Goal: Book appointment/travel/reservation

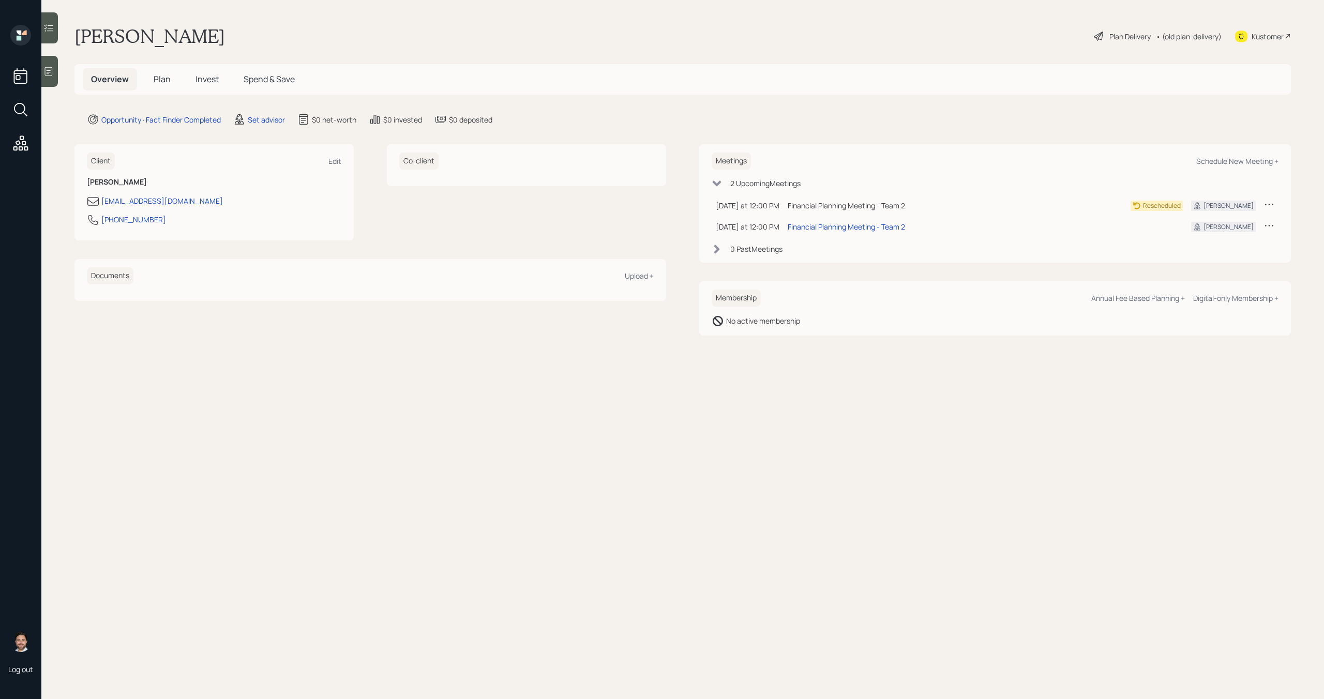
click at [1266, 226] on icon at bounding box center [1269, 225] width 10 height 10
click at [1215, 255] on div "Cancel" at bounding box center [1236, 255] width 74 height 10
click at [1210, 160] on div "Schedule New Meeting +" at bounding box center [1237, 161] width 82 height 10
select select "round-robin"
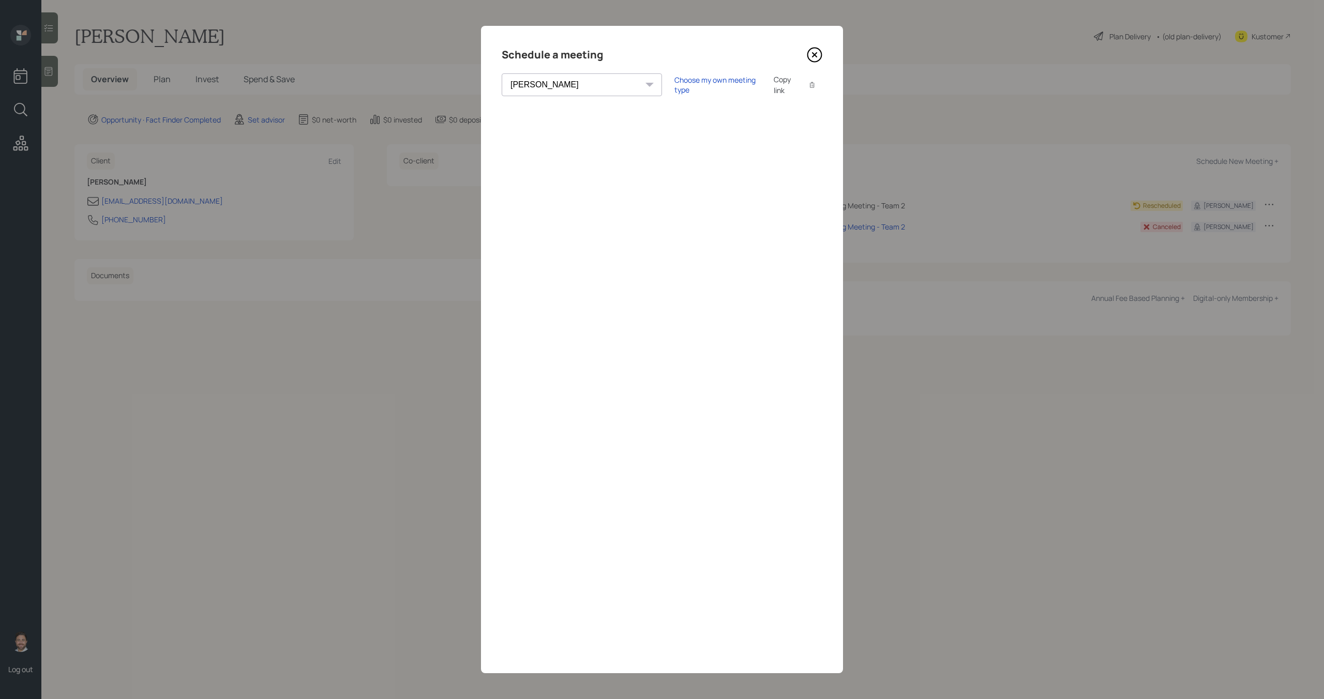
click at [813, 59] on icon at bounding box center [815, 55] width 16 height 16
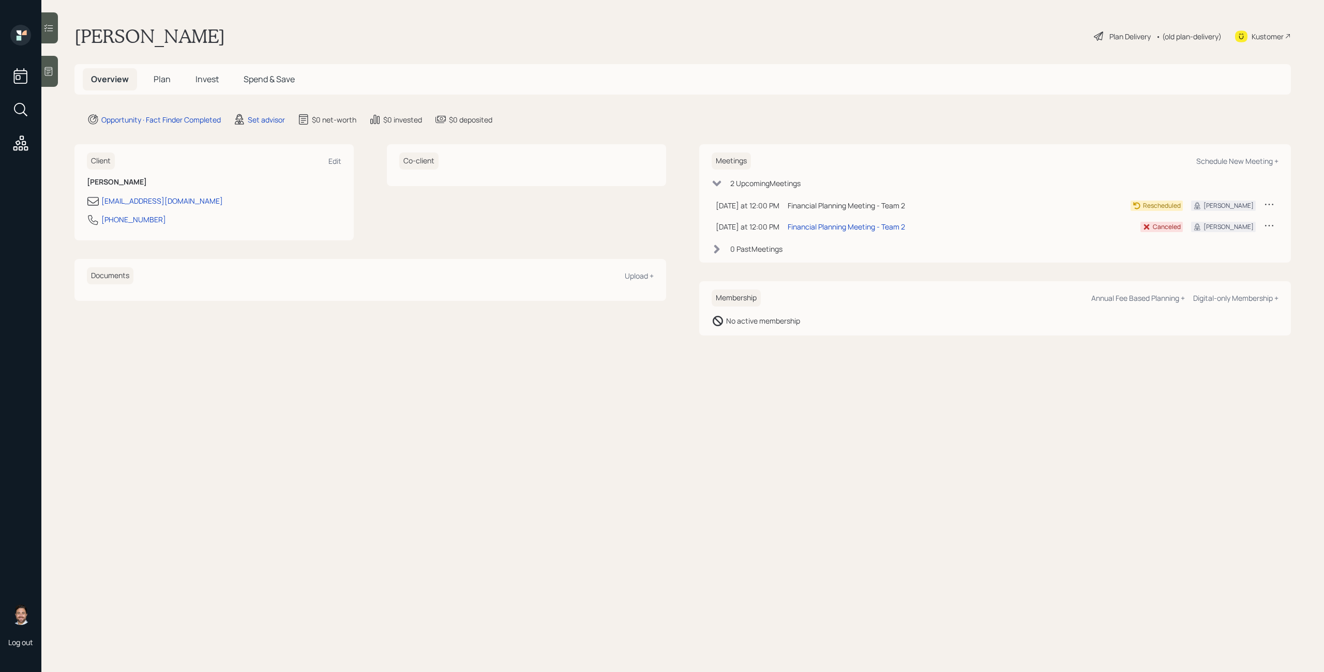
click at [166, 81] on span "Plan" at bounding box center [162, 78] width 17 height 11
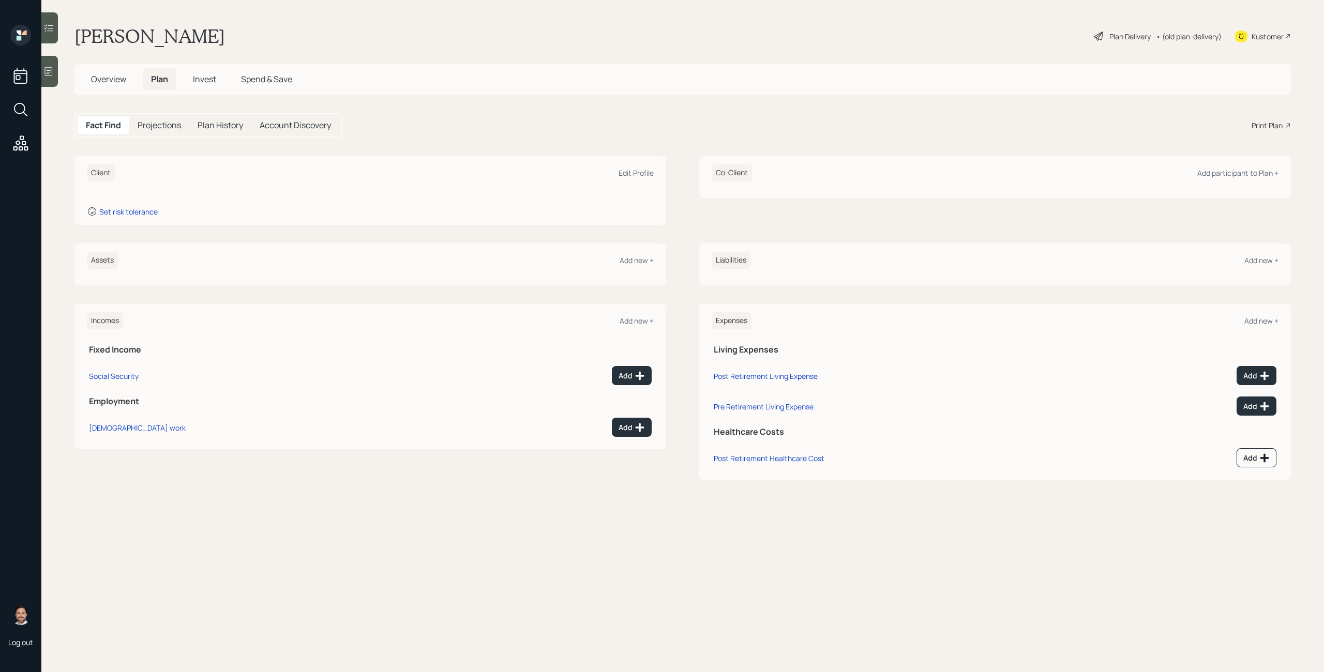
click at [117, 85] on h5 "Overview" at bounding box center [109, 79] width 52 height 22
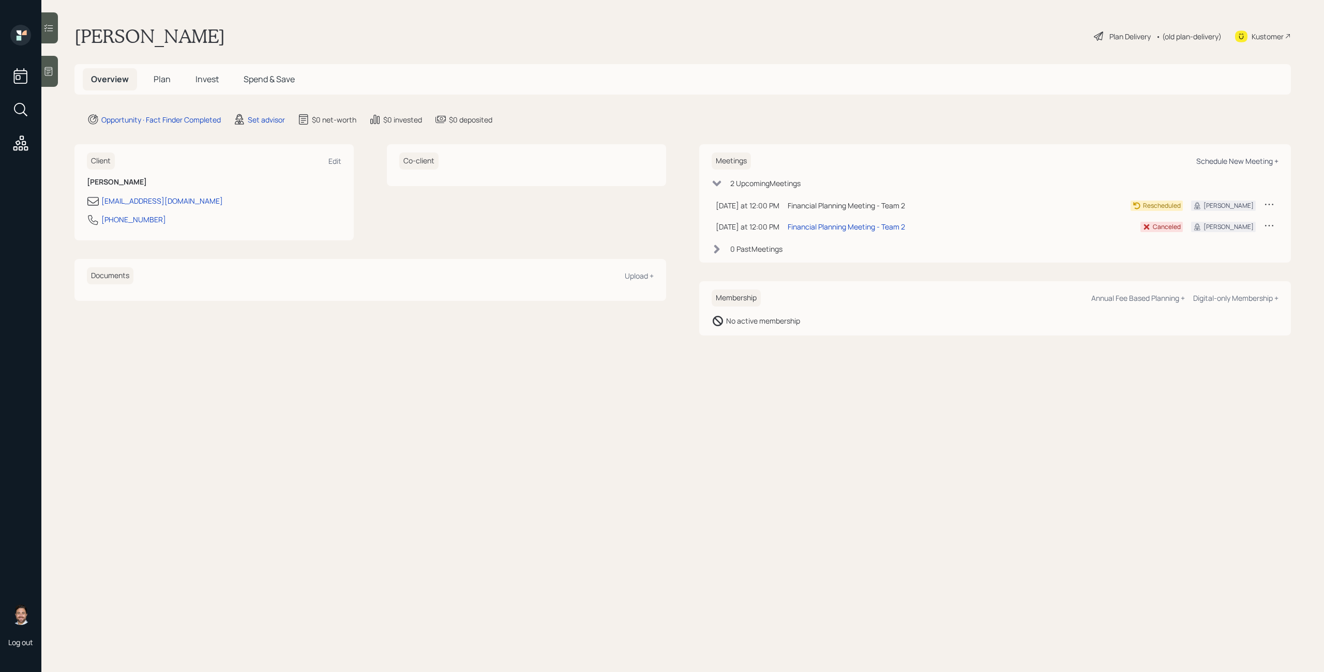
click at [1247, 162] on div "Schedule New Meeting +" at bounding box center [1237, 161] width 82 height 10
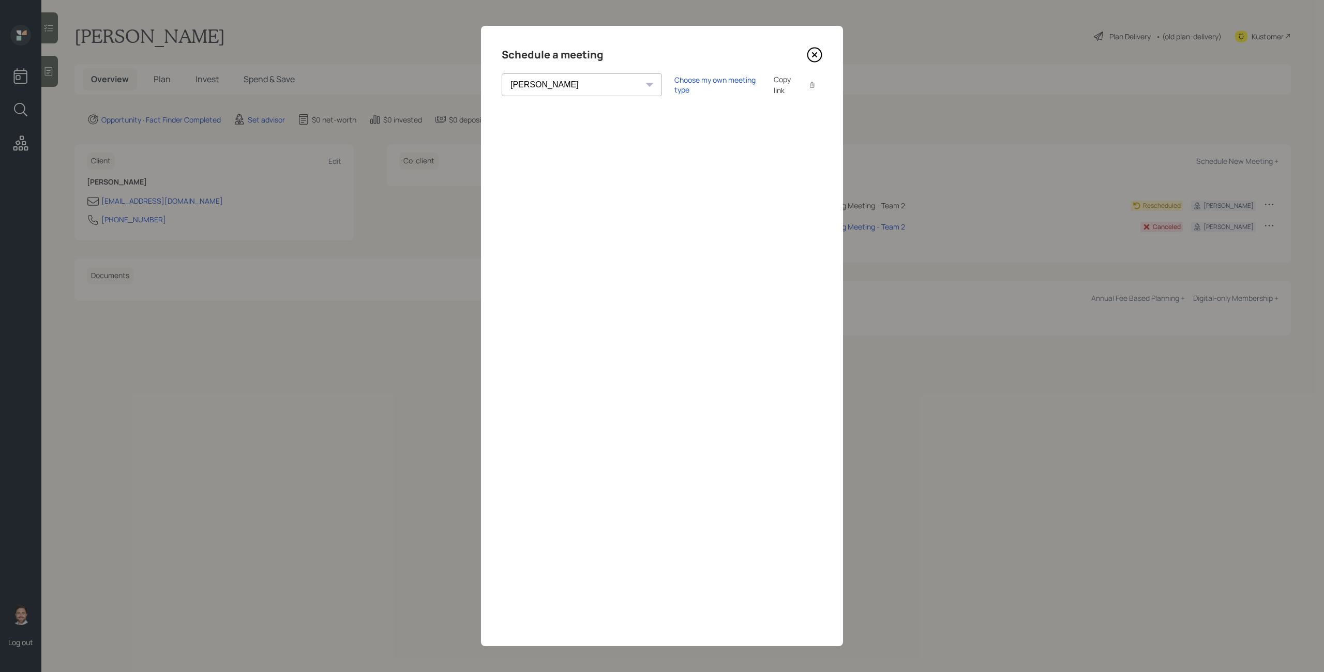
click at [572, 88] on select "Theresa Spinello Matthew Burke Aleksandra Szegda Eitan Bar-David Ian Yamey Trev…" at bounding box center [582, 84] width 160 height 23
select select "bffa7908-1b2a-4c79-9bb6-f0ec9aed22d3"
click at [502, 73] on select "Theresa Spinello Matthew Burke Aleksandra Szegda Eitan Bar-David Ian Yamey Trev…" at bounding box center [582, 84] width 160 height 23
click at [674, 88] on div "Choose my own meeting type" at bounding box center [717, 85] width 87 height 20
click at [575, 84] on div "Theresa Spinello Matthew Burke Aleksandra Szegda Eitan Bar-David Ian Yamey Trev…" at bounding box center [591, 84] width 178 height 23
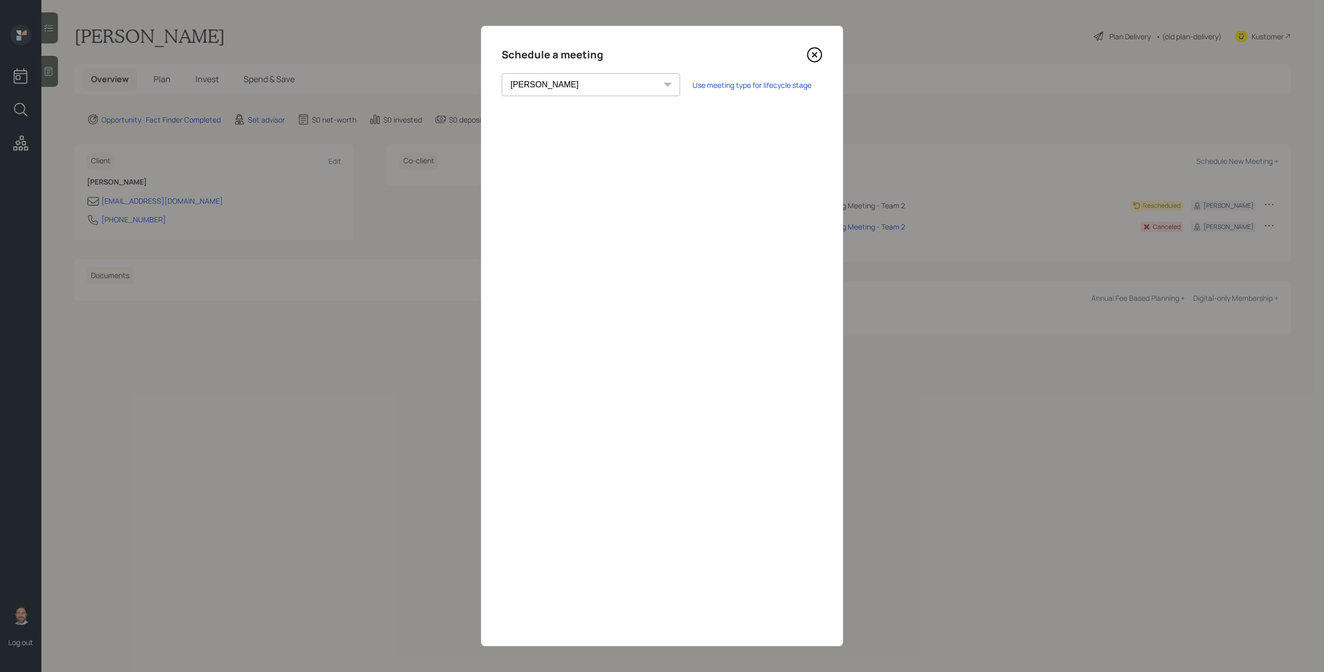
click at [815, 51] on icon at bounding box center [815, 55] width 16 height 16
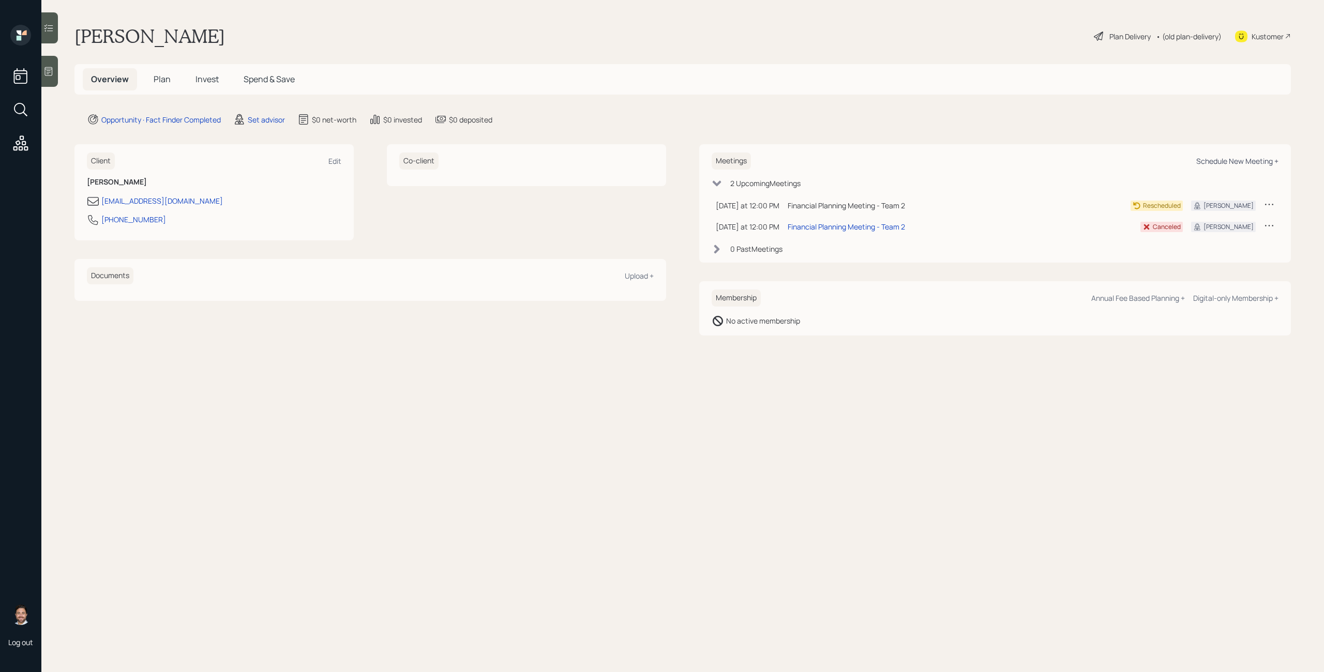
click at [1265, 165] on div "Schedule New Meeting +" at bounding box center [1237, 161] width 82 height 10
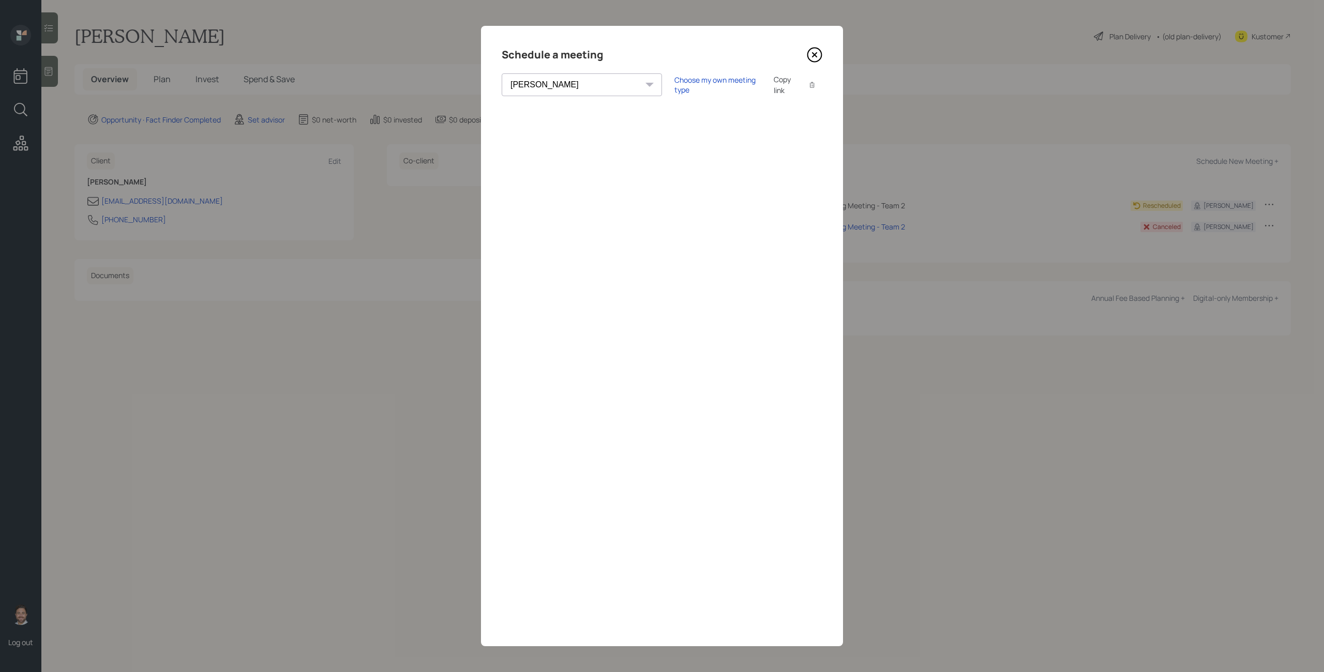
click at [578, 84] on div "Theresa Spinello Matthew Burke Aleksandra Szegda Eitan Bar-David Ian Yamey Trev…" at bounding box center [582, 84] width 160 height 23
click at [567, 85] on select "Theresa Spinello Matthew Burke Aleksandra Szegda Eitan Bar-David Ian Yamey Trev…" at bounding box center [582, 84] width 160 height 23
select select "bffa7908-1b2a-4c79-9bb6-f0ec9aed22d3"
click at [502, 73] on select "Theresa Spinello Matthew Burke Aleksandra Szegda Eitan Bar-David Ian Yamey Trev…" at bounding box center [582, 84] width 160 height 23
click at [674, 85] on div "Choose my own meeting type" at bounding box center [717, 85] width 87 height 20
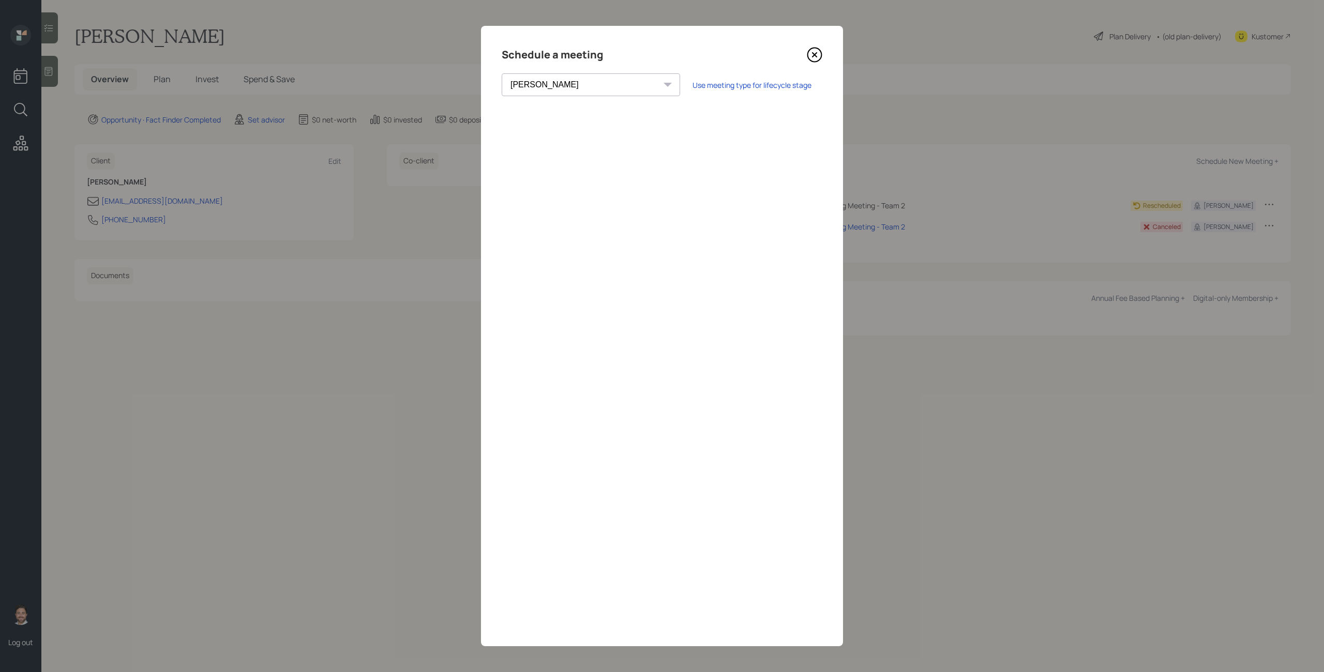
click at [803, 52] on div "Schedule a meeting" at bounding box center [662, 55] width 321 height 17
click at [815, 52] on icon at bounding box center [815, 55] width 16 height 16
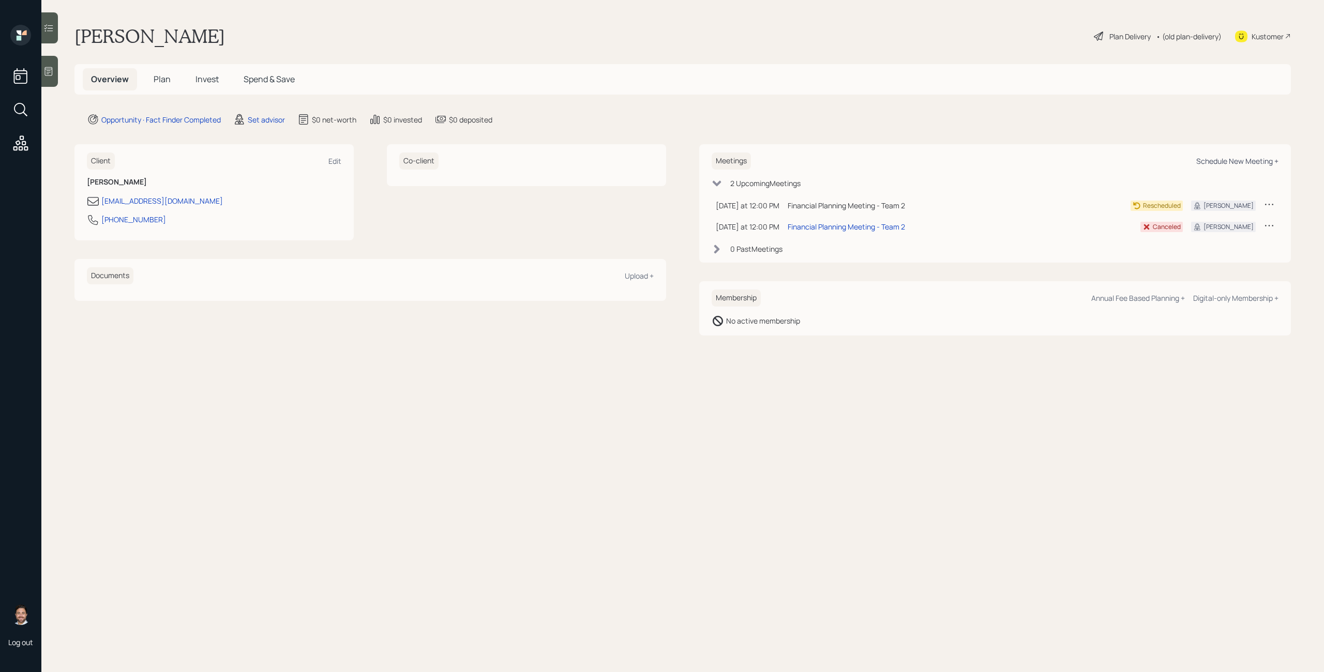
click at [1252, 162] on div "Schedule New Meeting +" at bounding box center [1237, 161] width 82 height 10
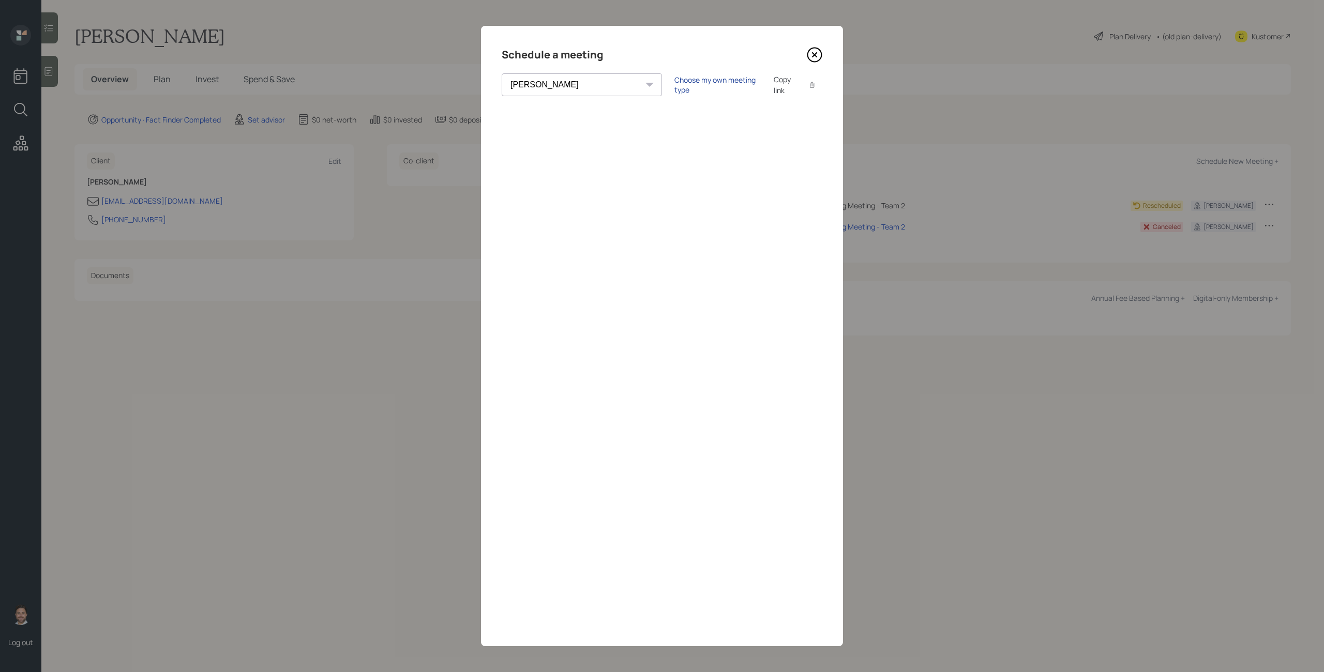
click at [674, 87] on div "Choose my own meeting type" at bounding box center [717, 85] width 87 height 20
click at [580, 89] on select "Theresa Spinello Matthew Burke Aleksandra Szegda Eitan Bar-David Ian Yamey Trev…" at bounding box center [591, 84] width 178 height 23
select select "bffa7908-1b2a-4c79-9bb6-f0ec9aed22d3"
click at [502, 73] on select "Theresa Spinello Matthew Burke Aleksandra Szegda Eitan Bar-David Ian Yamey Trev…" at bounding box center [591, 84] width 178 height 23
click at [812, 57] on icon at bounding box center [815, 55] width 16 height 16
